Goal: Information Seeking & Learning: Learn about a topic

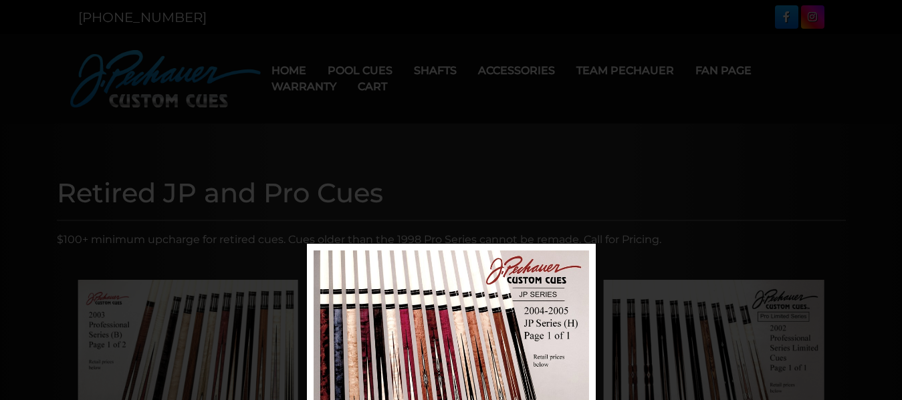
scroll to position [244, 0]
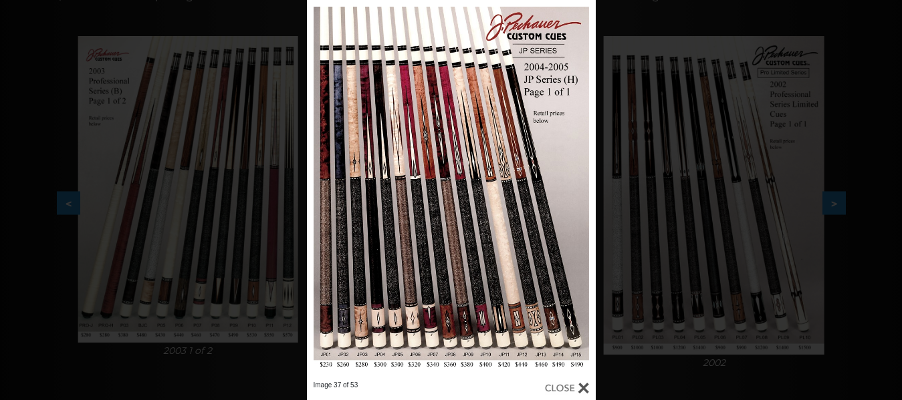
click at [445, 208] on div at bounding box center [451, 190] width 289 height 381
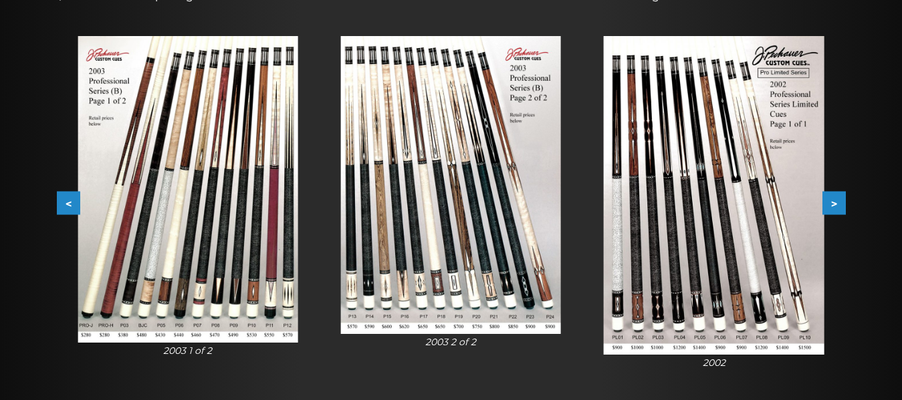
click at [445, 208] on img at bounding box center [451, 185] width 220 height 298
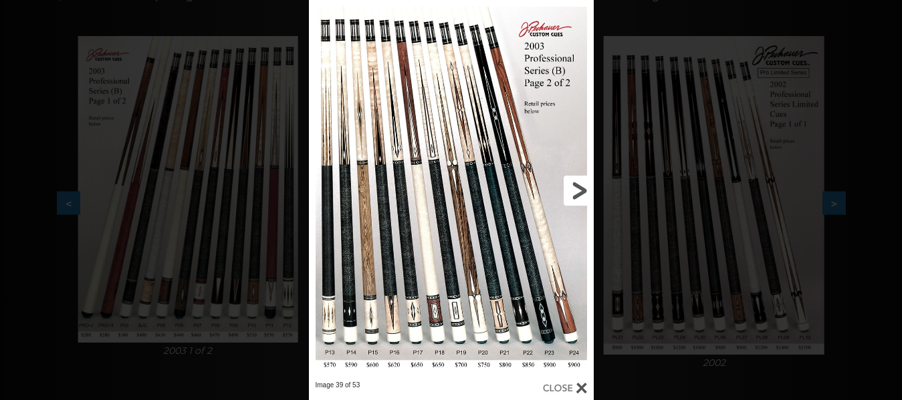
click at [579, 185] on link at bounding box center [529, 190] width 128 height 381
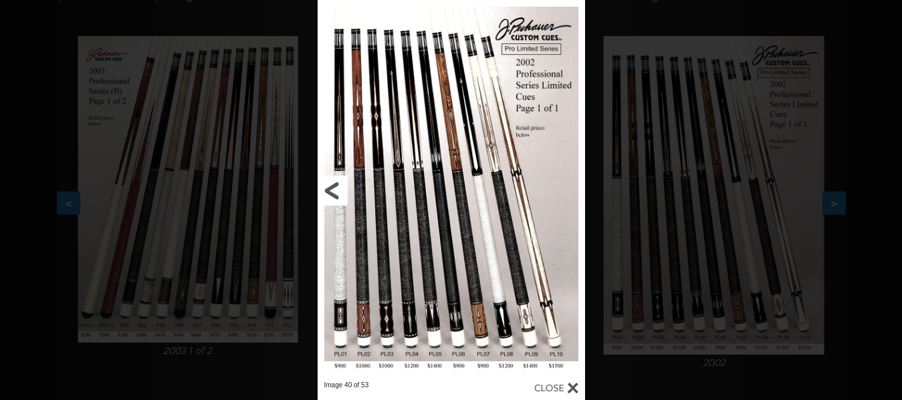
click at [330, 187] on link at bounding box center [377, 190] width 120 height 381
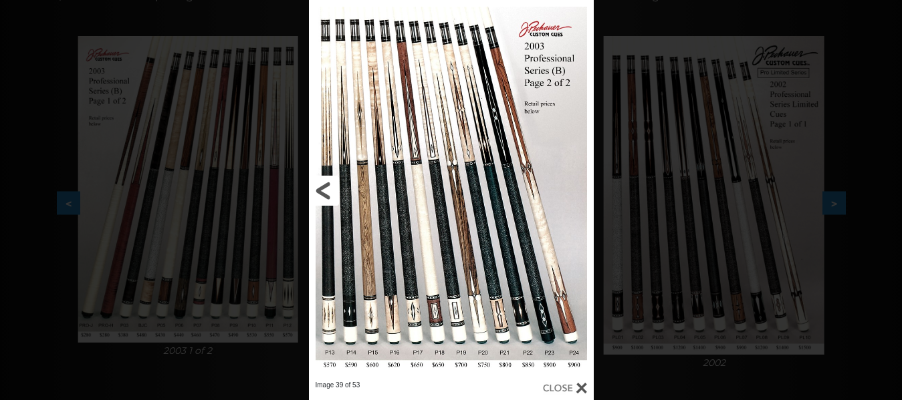
click at [324, 190] on link at bounding box center [373, 190] width 128 height 381
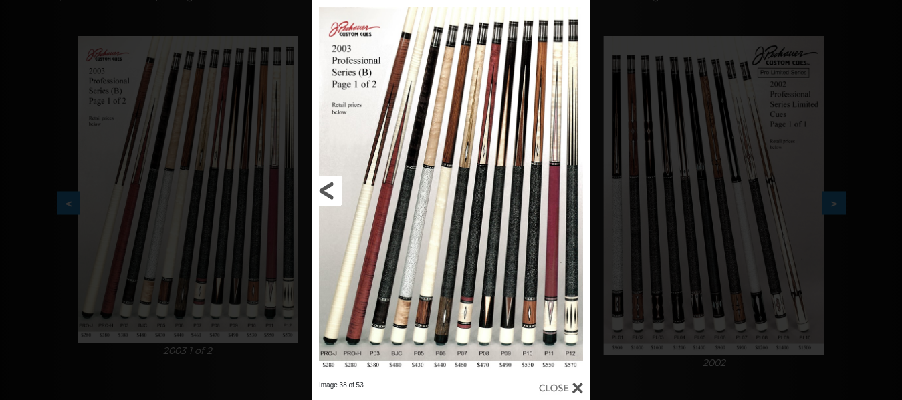
click at [324, 190] on link at bounding box center [374, 190] width 125 height 381
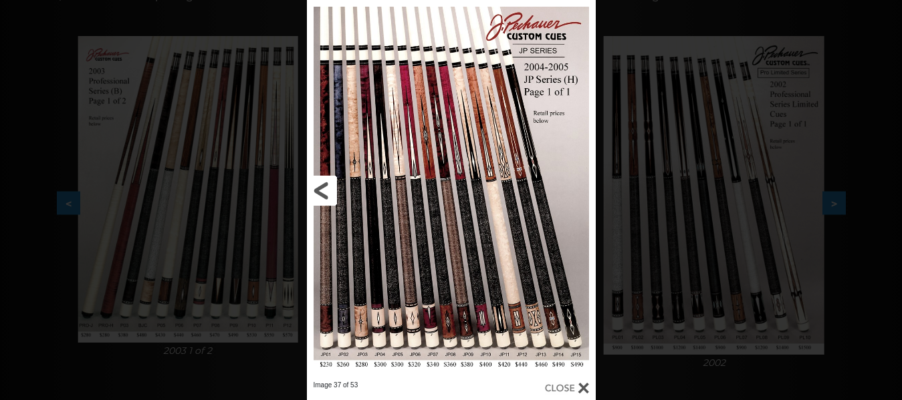
click at [320, 187] on link at bounding box center [372, 190] width 130 height 381
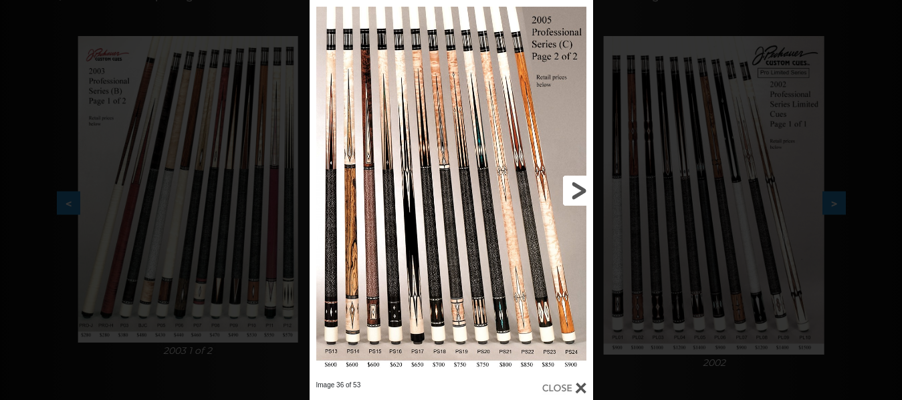
click at [579, 187] on link at bounding box center [529, 190] width 128 height 381
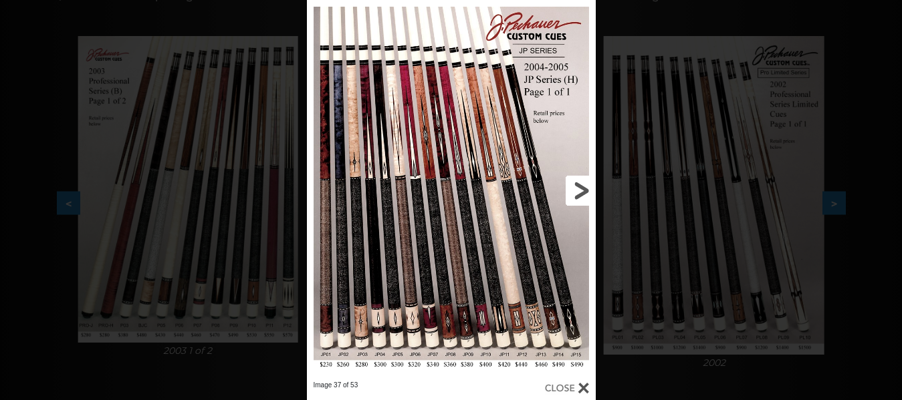
click at [579, 187] on link at bounding box center [530, 190] width 130 height 381
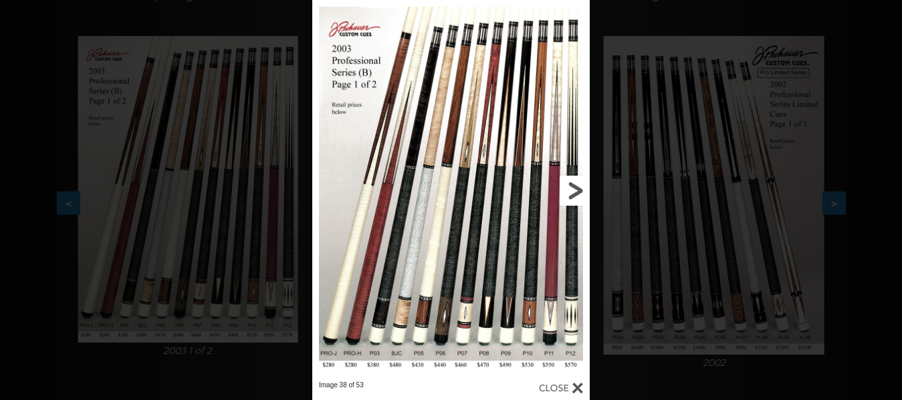
click at [579, 187] on link at bounding box center [527, 190] width 125 height 381
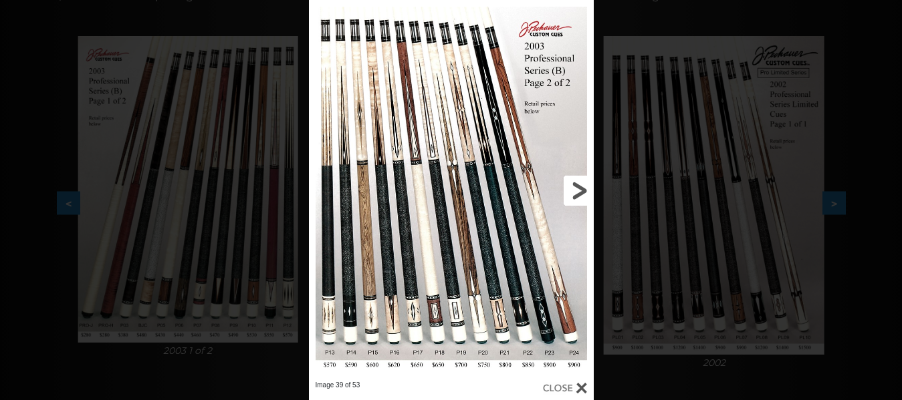
click at [579, 187] on link at bounding box center [529, 190] width 128 height 381
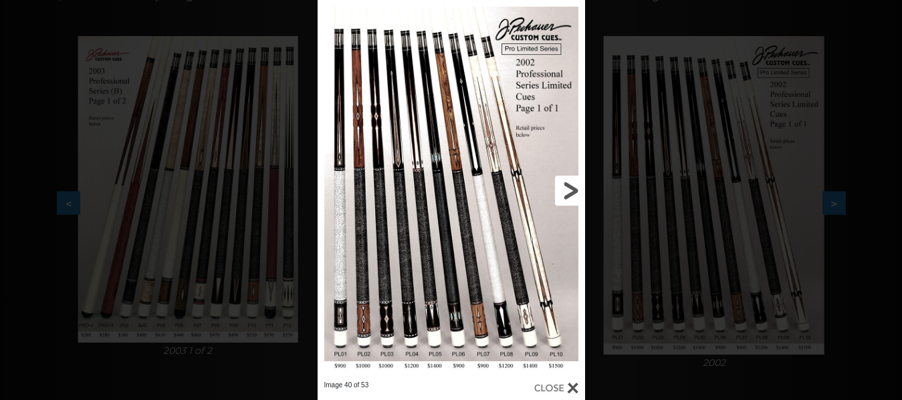
click at [572, 188] on link at bounding box center [525, 190] width 120 height 381
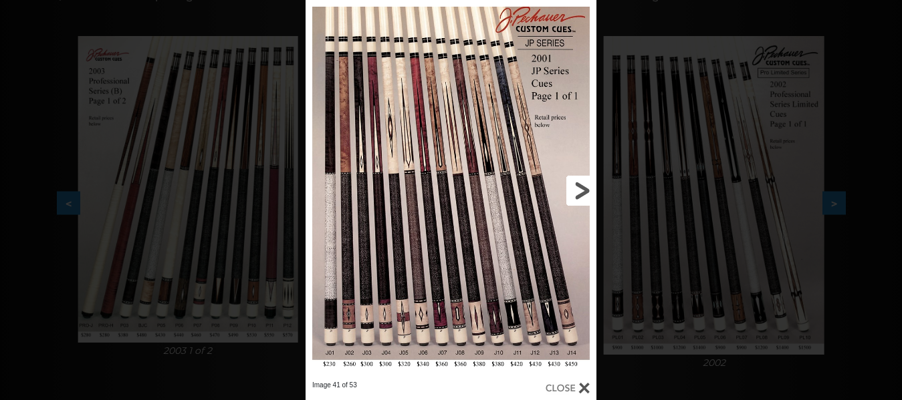
click at [581, 188] on link at bounding box center [530, 190] width 131 height 381
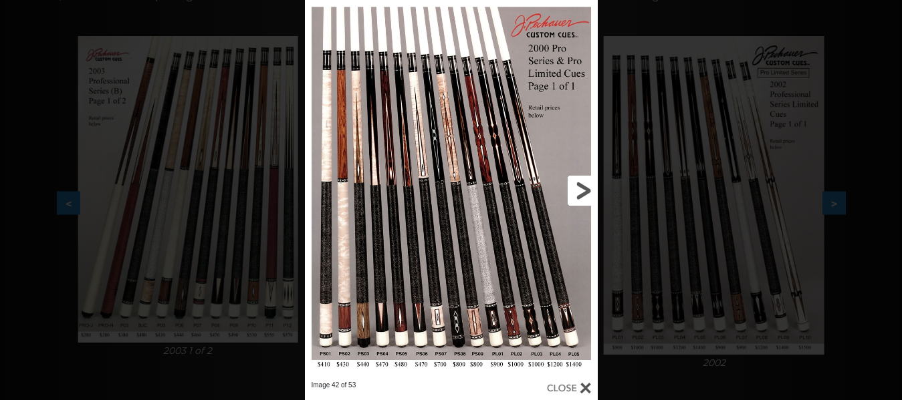
click at [581, 188] on link at bounding box center [531, 190] width 132 height 381
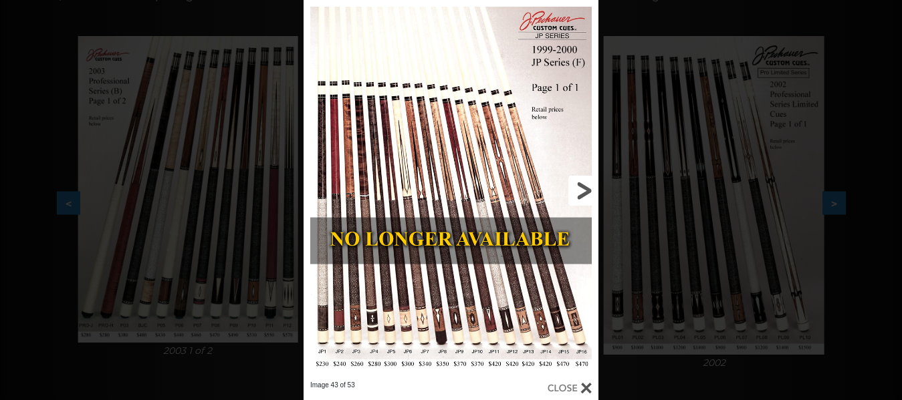
click at [581, 188] on link at bounding box center [532, 190] width 132 height 381
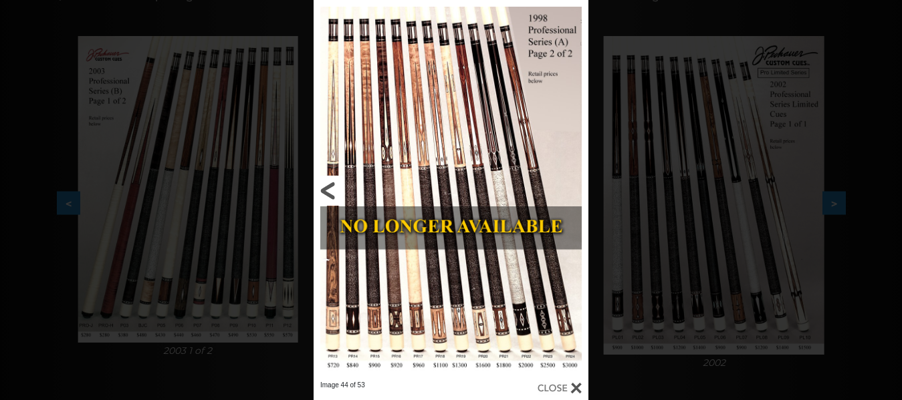
click at [325, 190] on link at bounding box center [375, 190] width 124 height 381
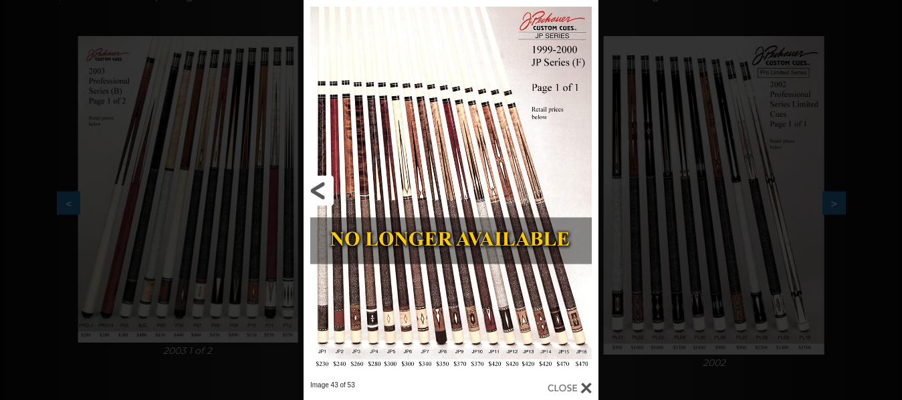
click at [319, 192] on link at bounding box center [369, 190] width 132 height 381
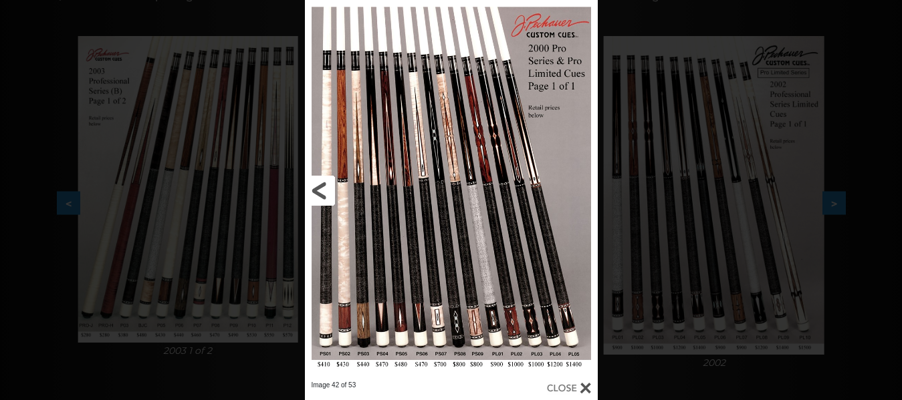
click at [319, 192] on link at bounding box center [371, 190] width 132 height 381
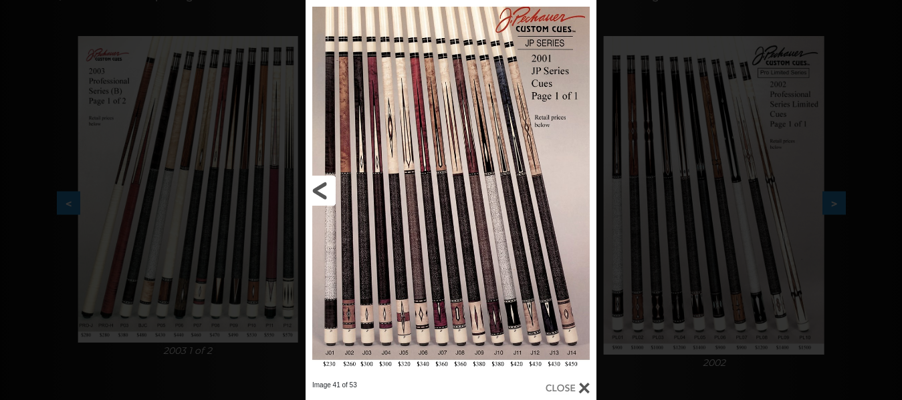
click at [319, 192] on link at bounding box center [370, 190] width 131 height 381
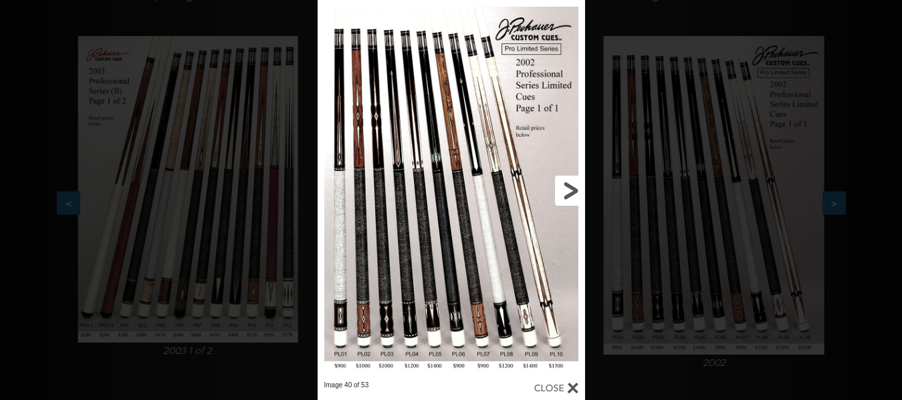
click at [570, 191] on link at bounding box center [525, 190] width 120 height 381
